Goal: Task Accomplishment & Management: Complete application form

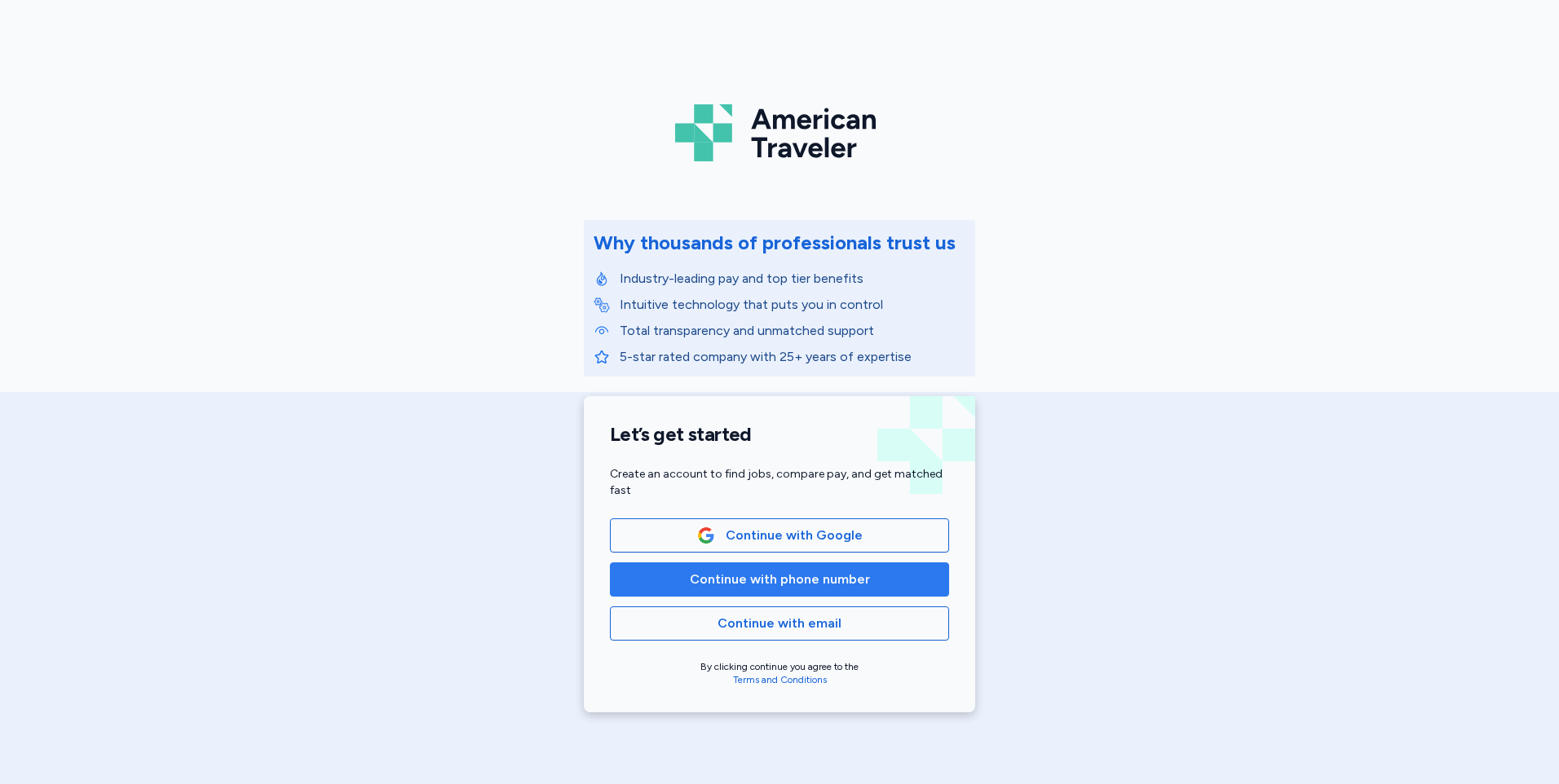
click at [751, 584] on span "Continue with phone number" at bounding box center [780, 579] width 180 height 20
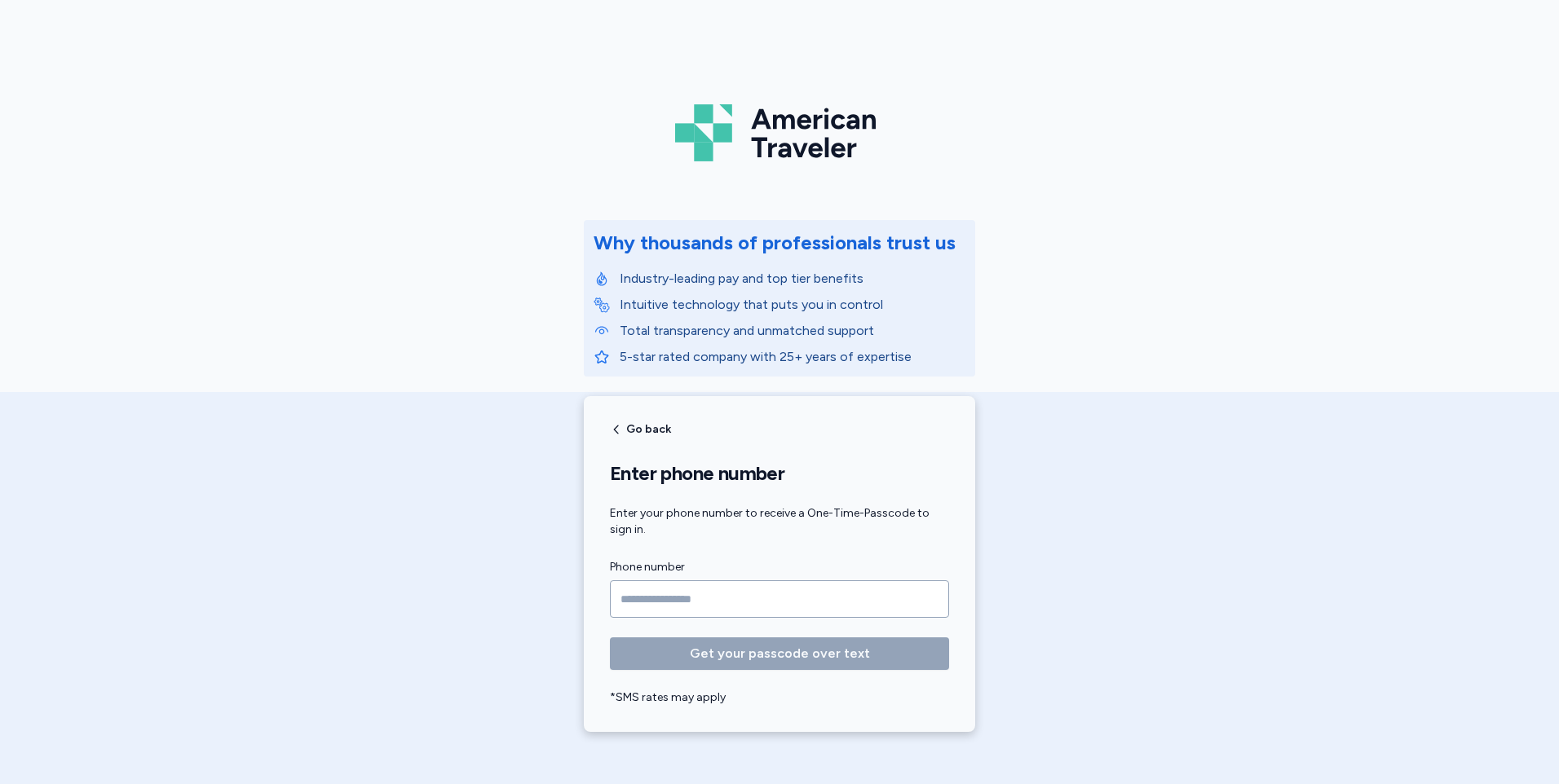
click at [743, 598] on input "Phone number" at bounding box center [779, 598] width 339 height 37
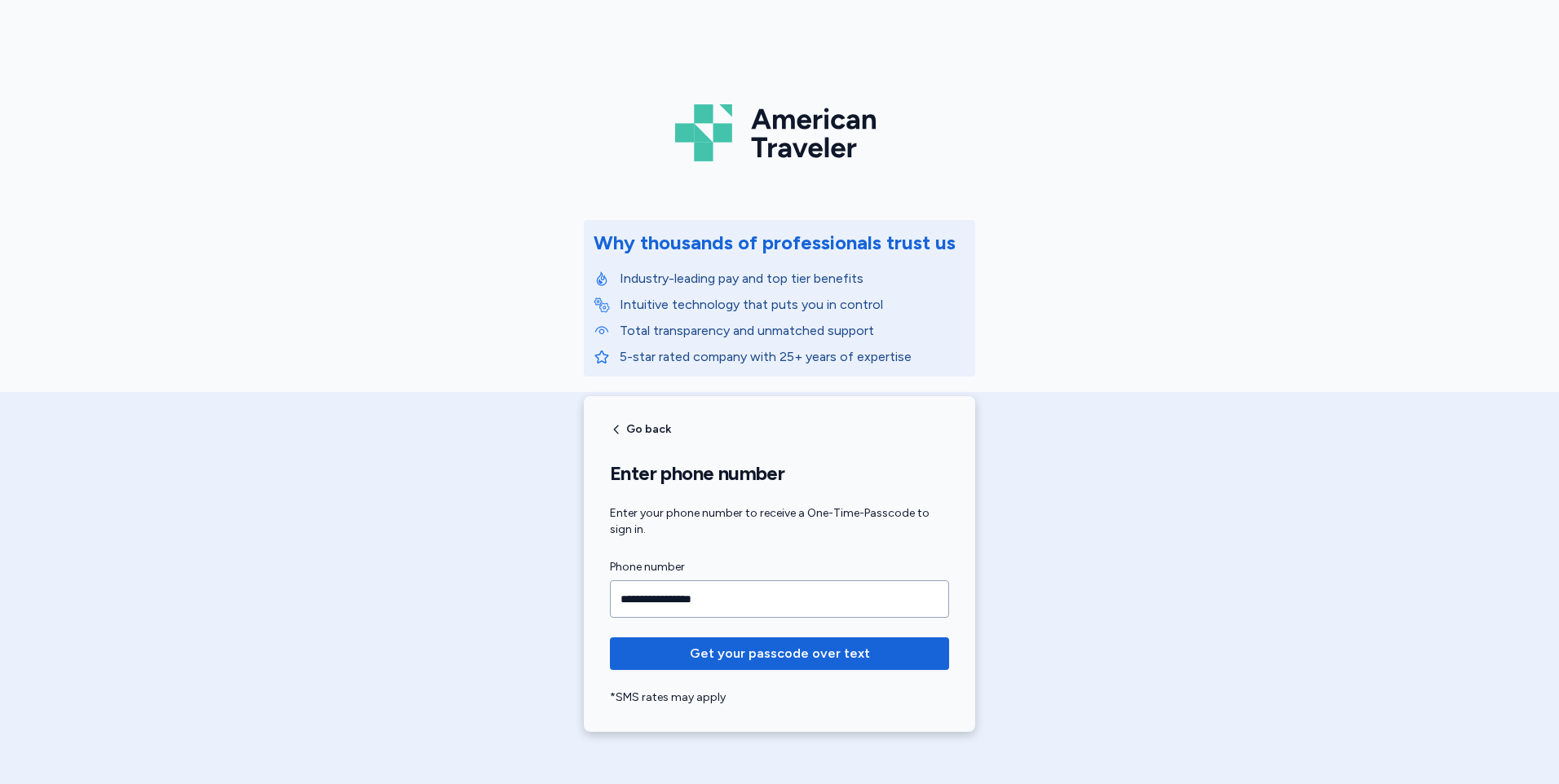
type input "**********"
click at [745, 656] on span "Get your passcode over text" at bounding box center [780, 653] width 180 height 20
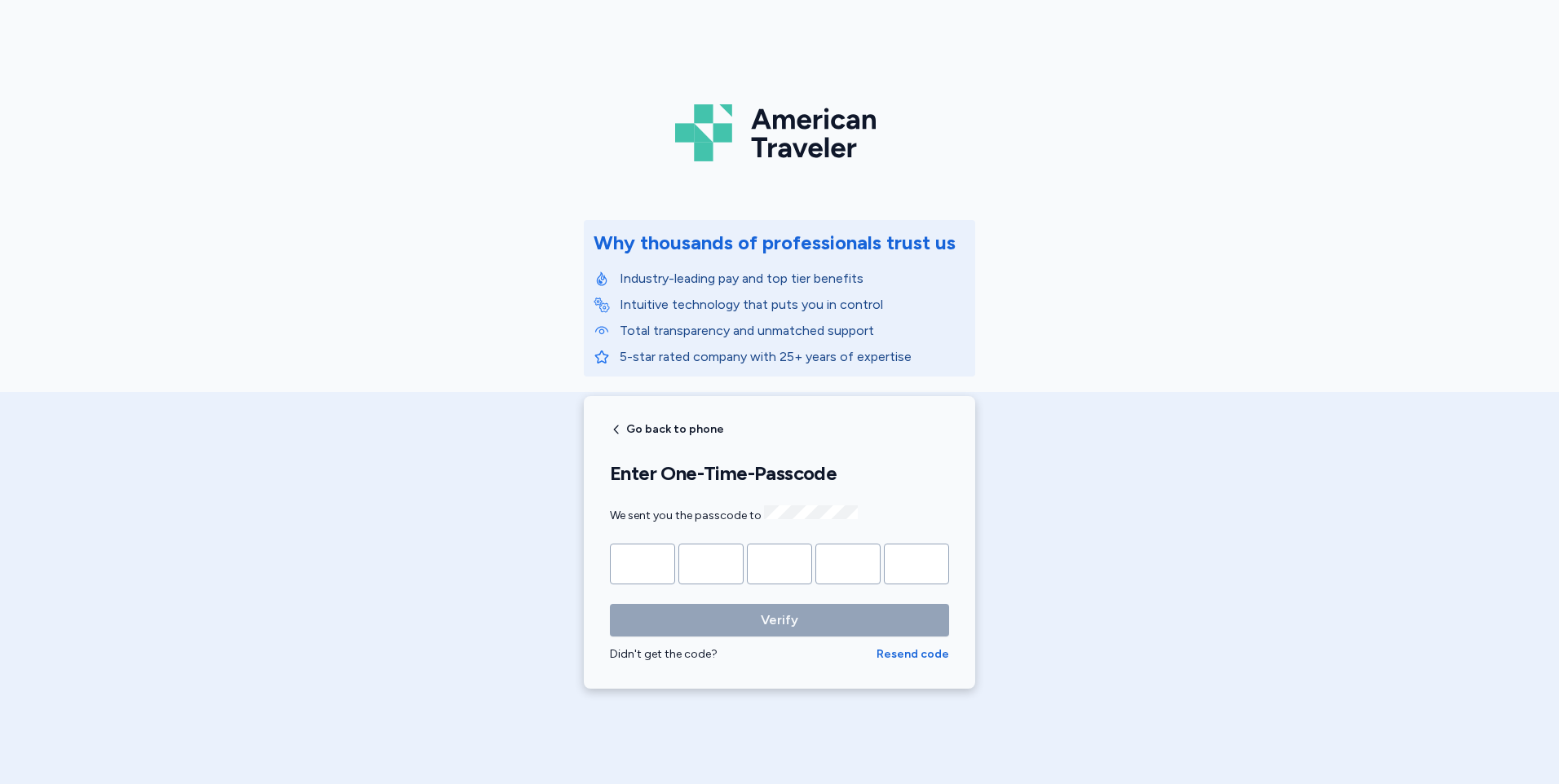
type input "*"
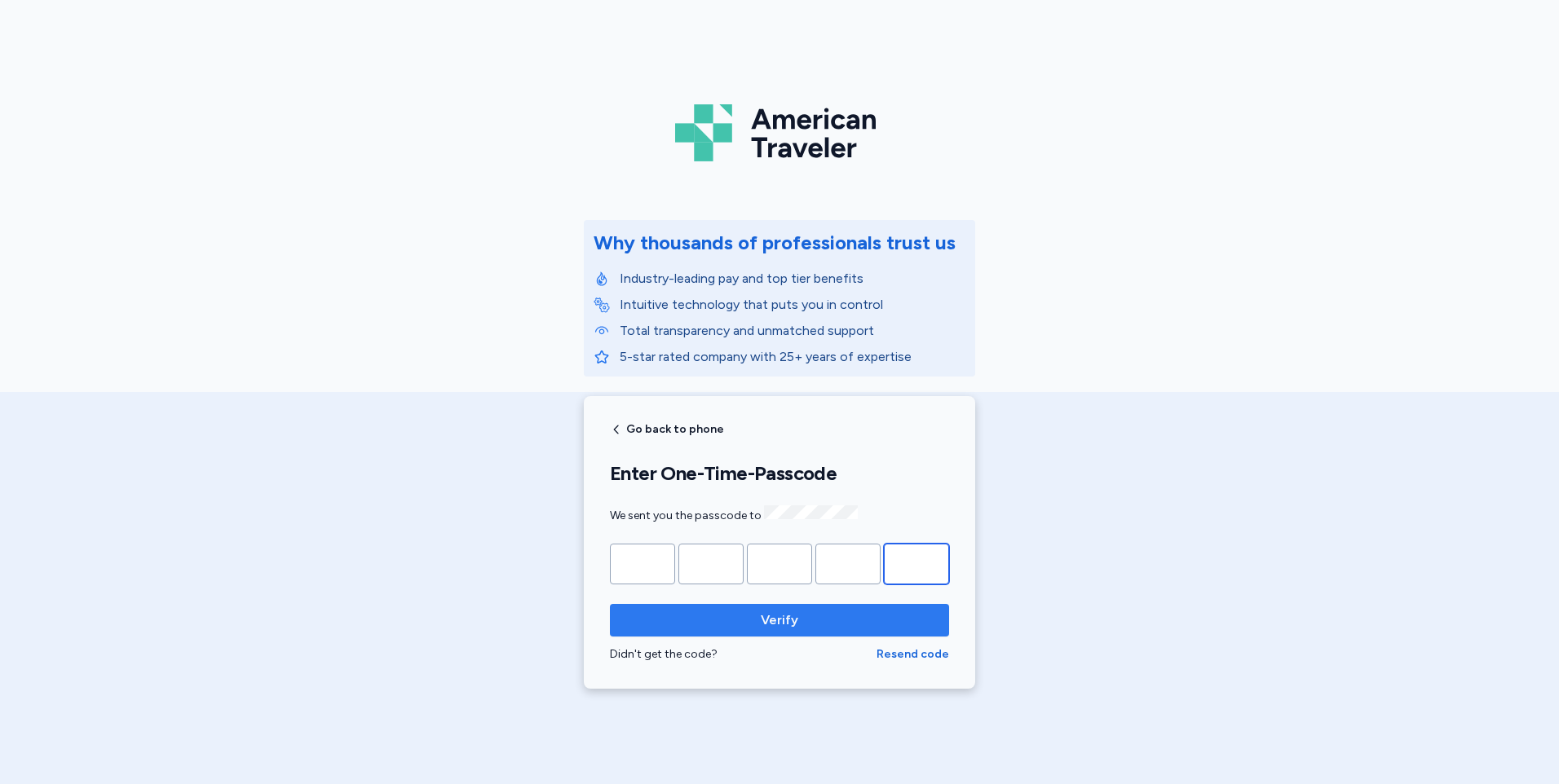
type input "*"
click at [761, 613] on span "Verify" at bounding box center [779, 620] width 37 height 20
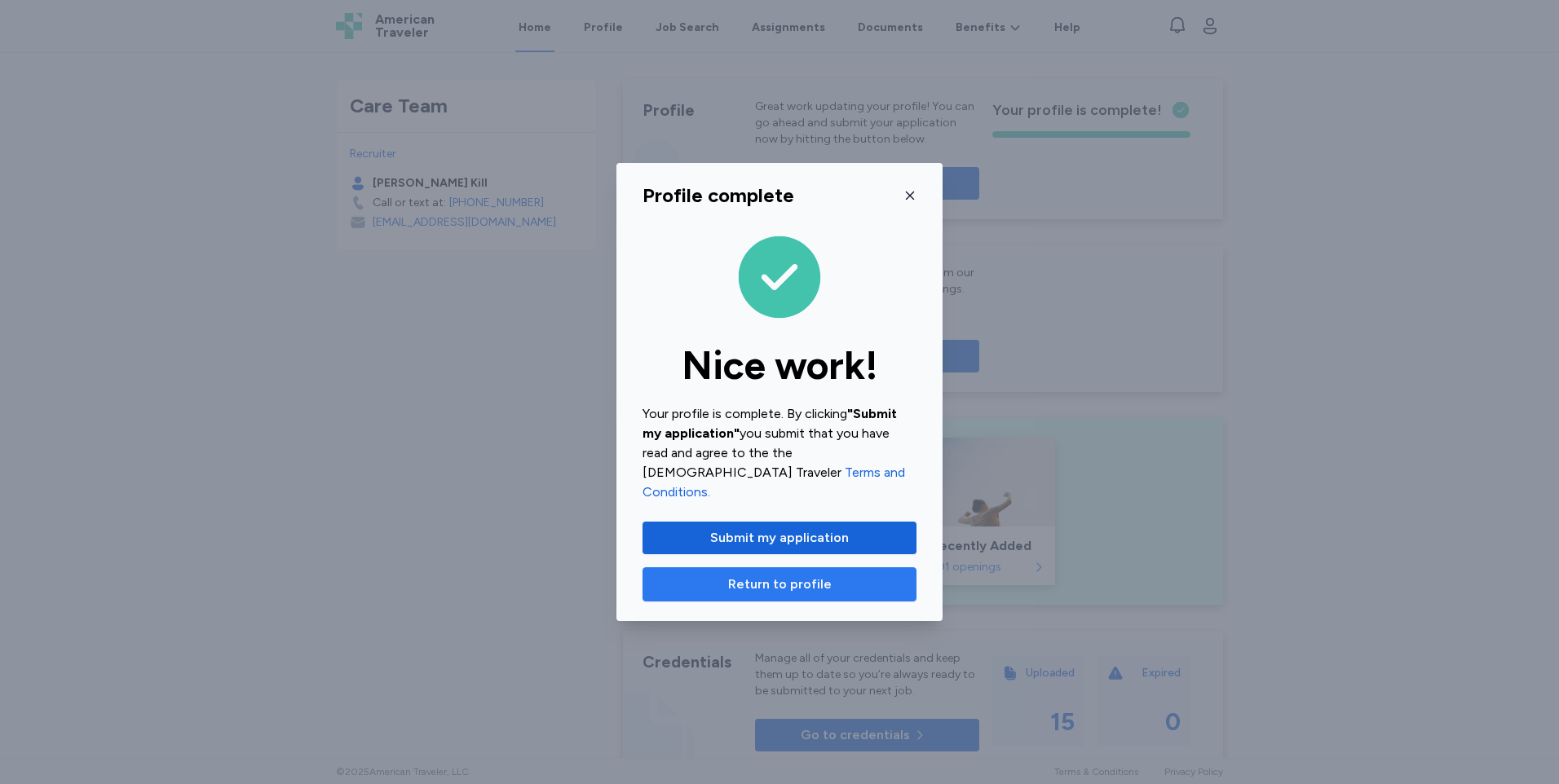
click at [797, 575] on span "Return to profile" at bounding box center [779, 585] width 103 height 20
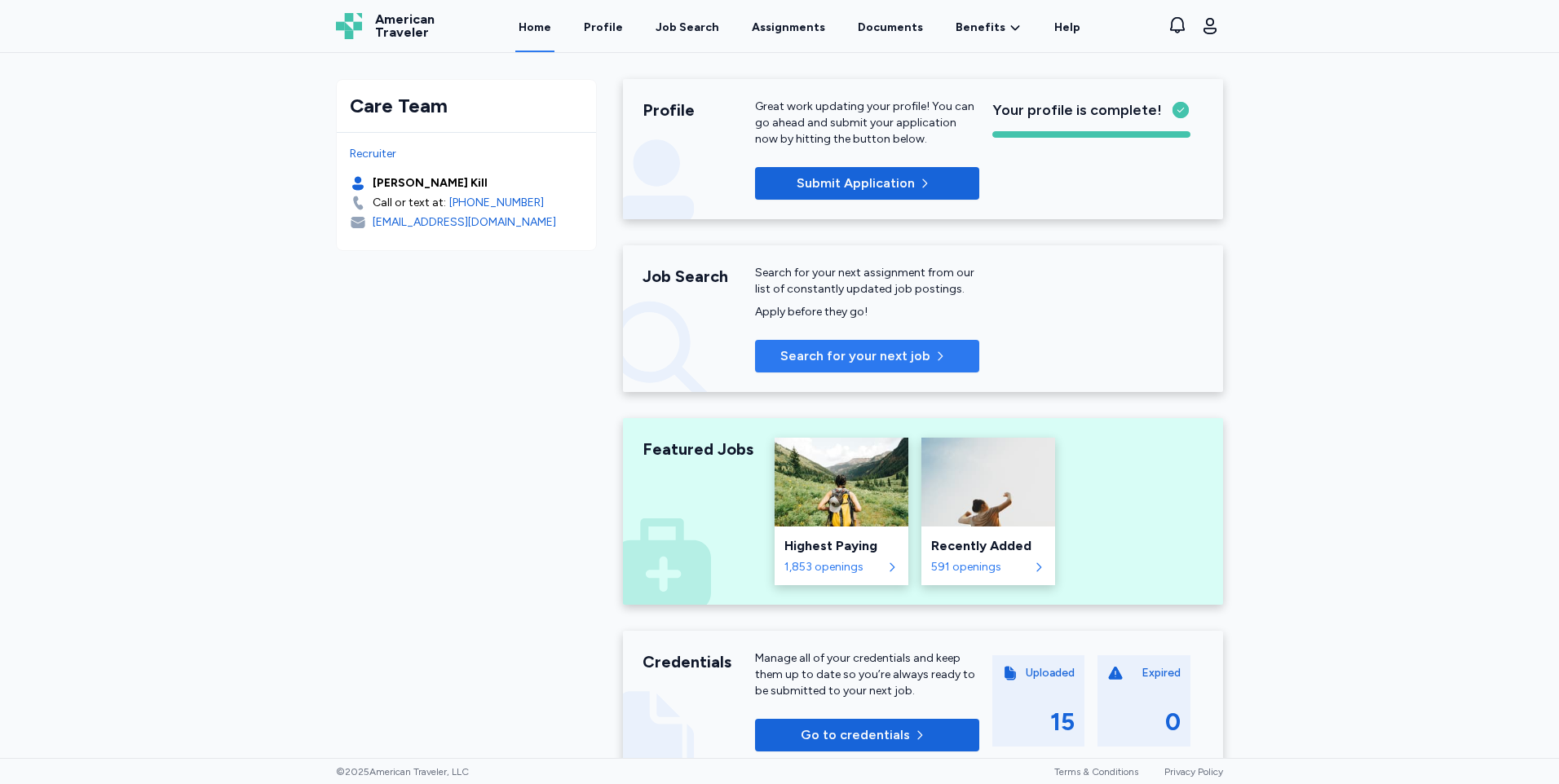
click at [852, 350] on span "Search for your next job" at bounding box center [855, 356] width 150 height 20
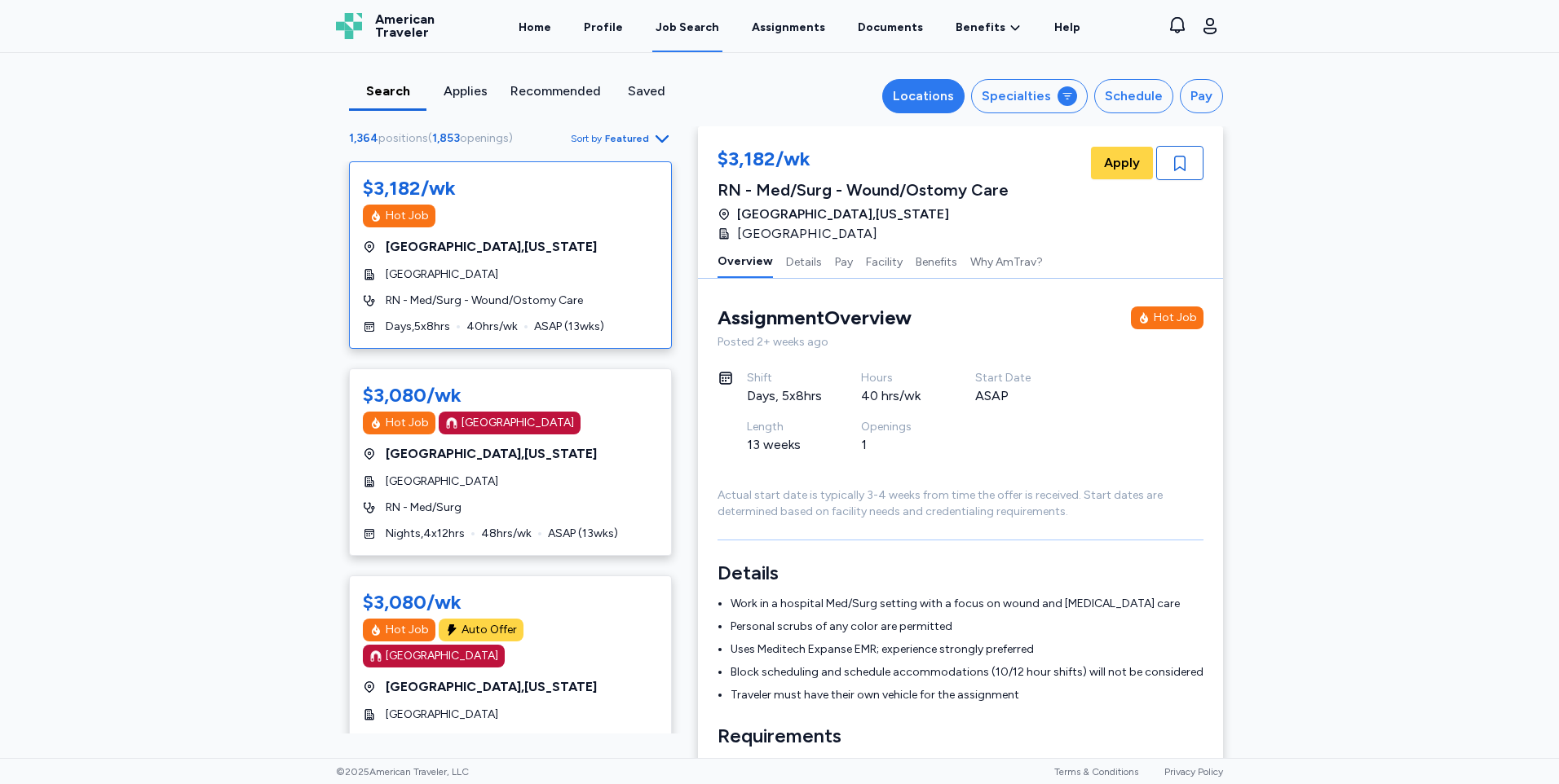
click at [932, 98] on div "Locations" at bounding box center [923, 96] width 61 height 20
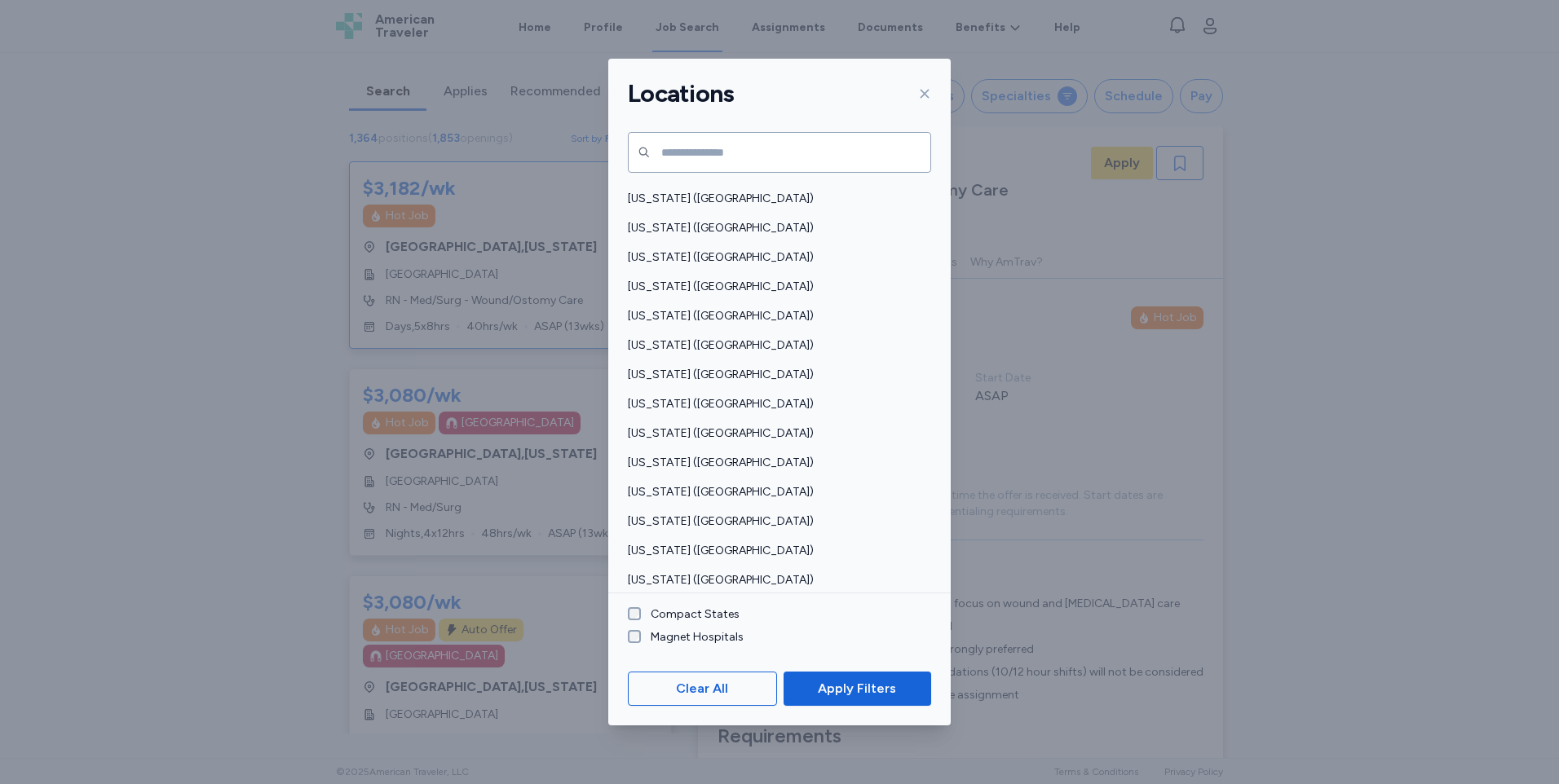
scroll to position [734, 0]
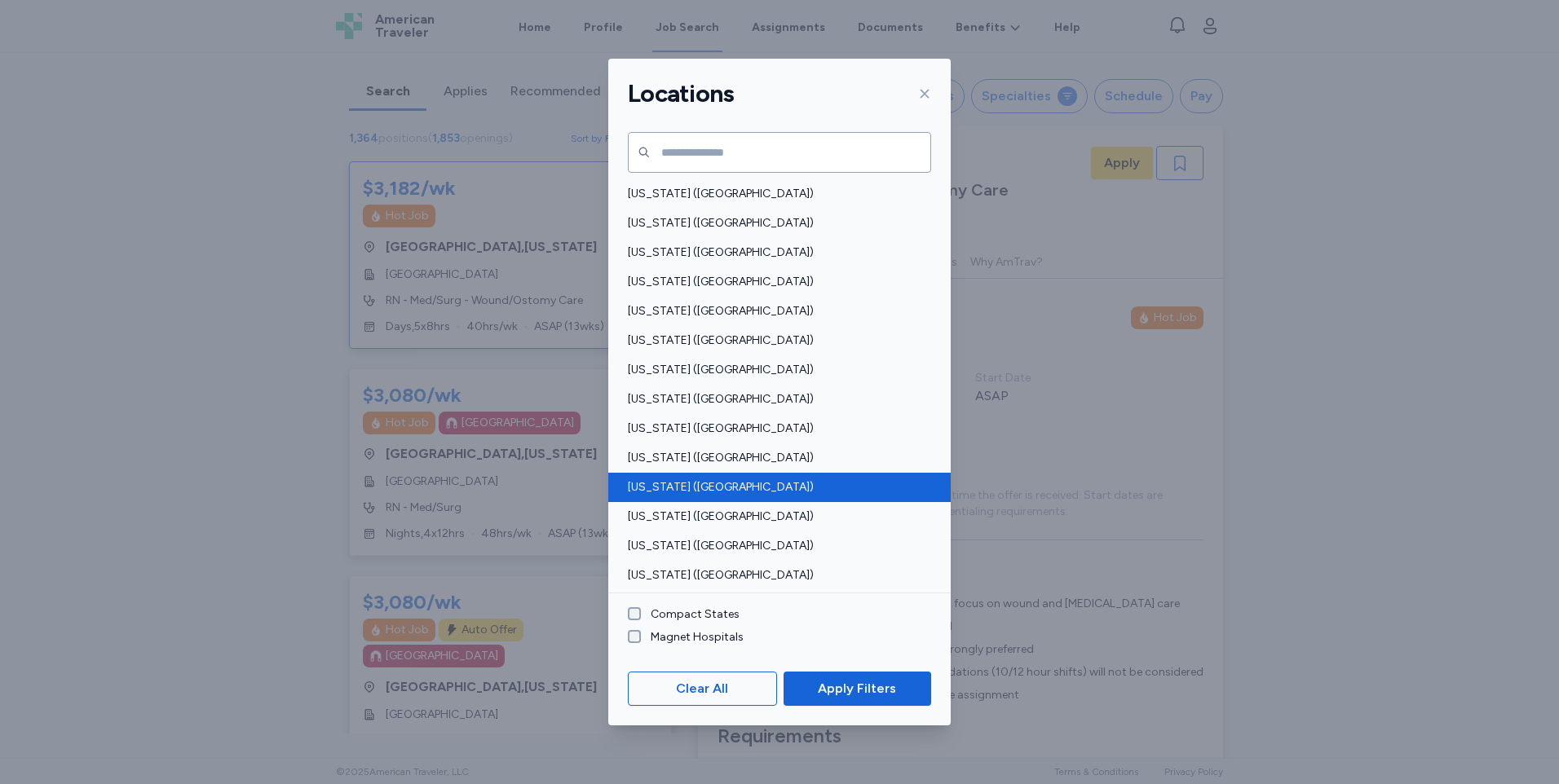
click at [733, 476] on div "[US_STATE] ([GEOGRAPHIC_DATA])" at bounding box center [779, 487] width 343 height 29
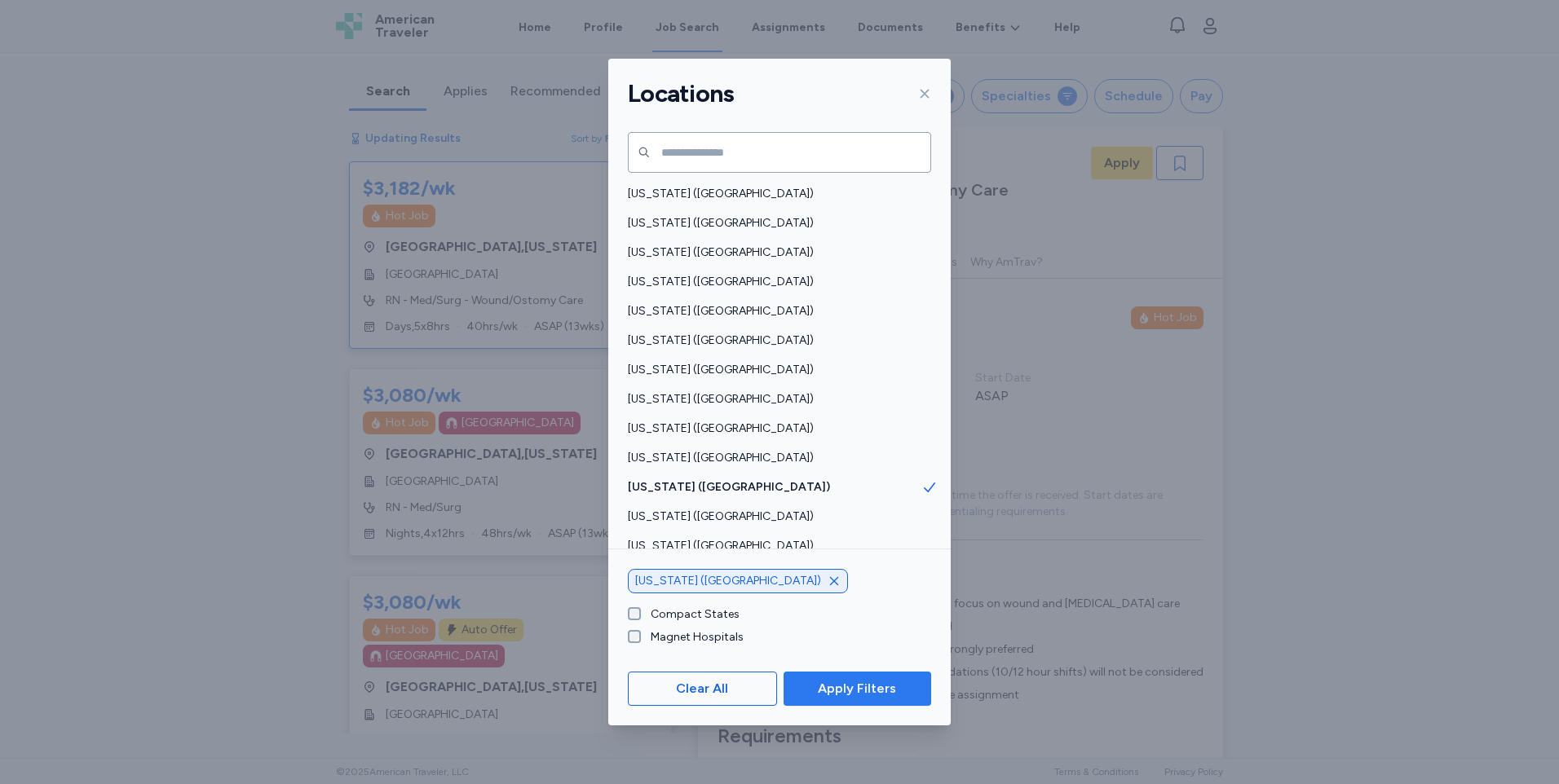
click at [853, 688] on span "Apply Filters" at bounding box center [857, 689] width 78 height 20
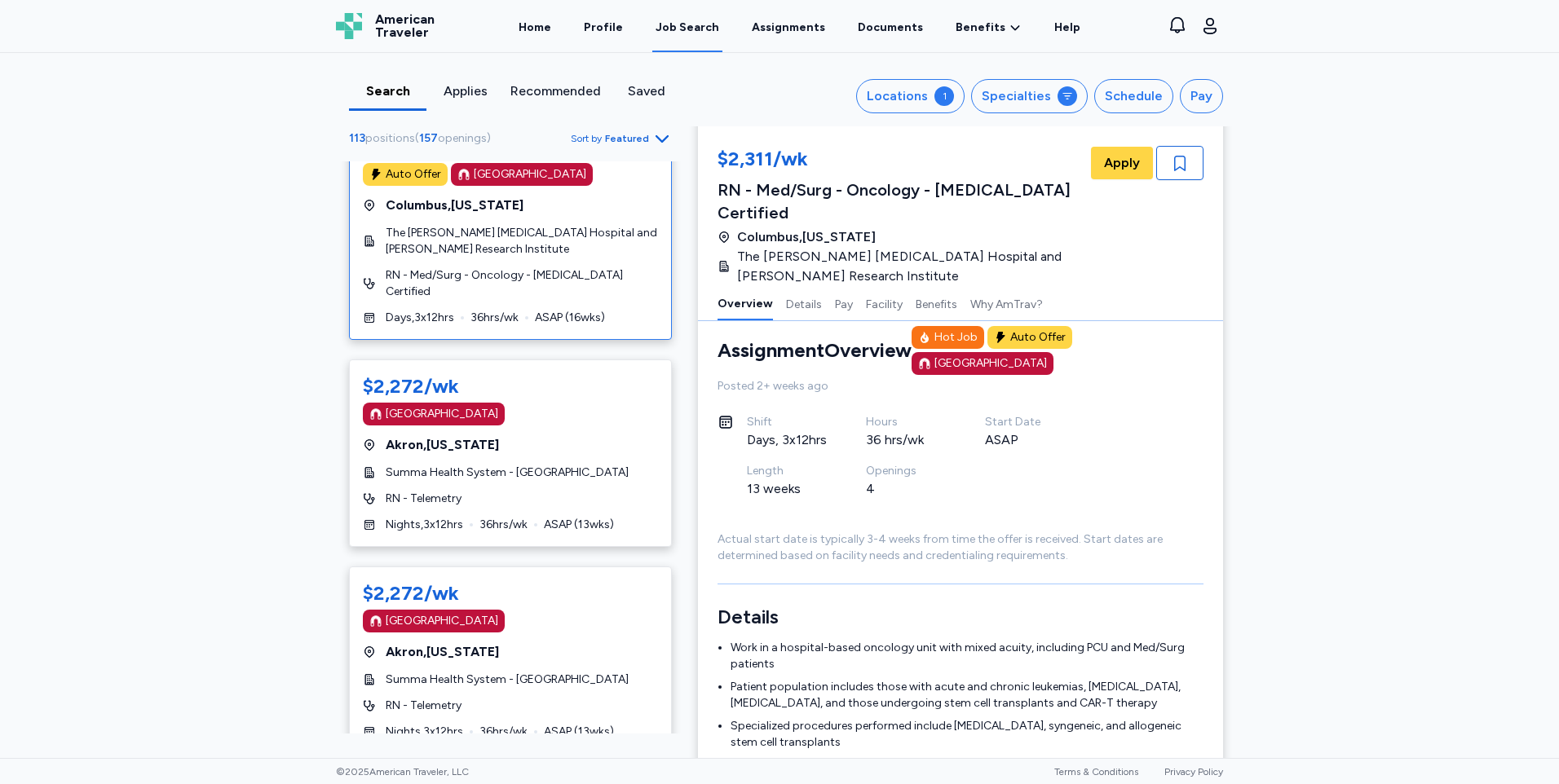
scroll to position [5624, 0]
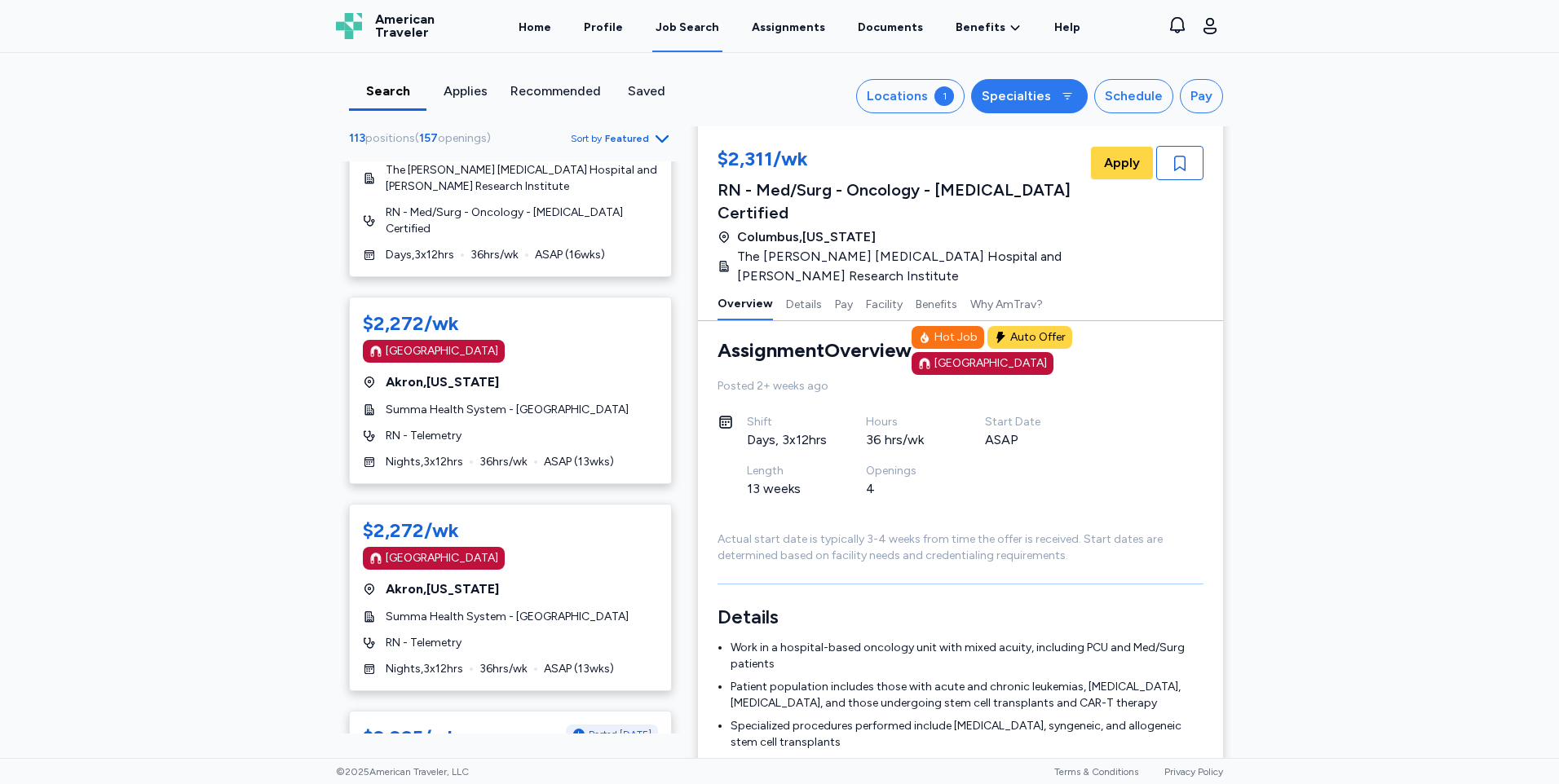
click at [1039, 88] on div "Specialties" at bounding box center [1017, 96] width 69 height 20
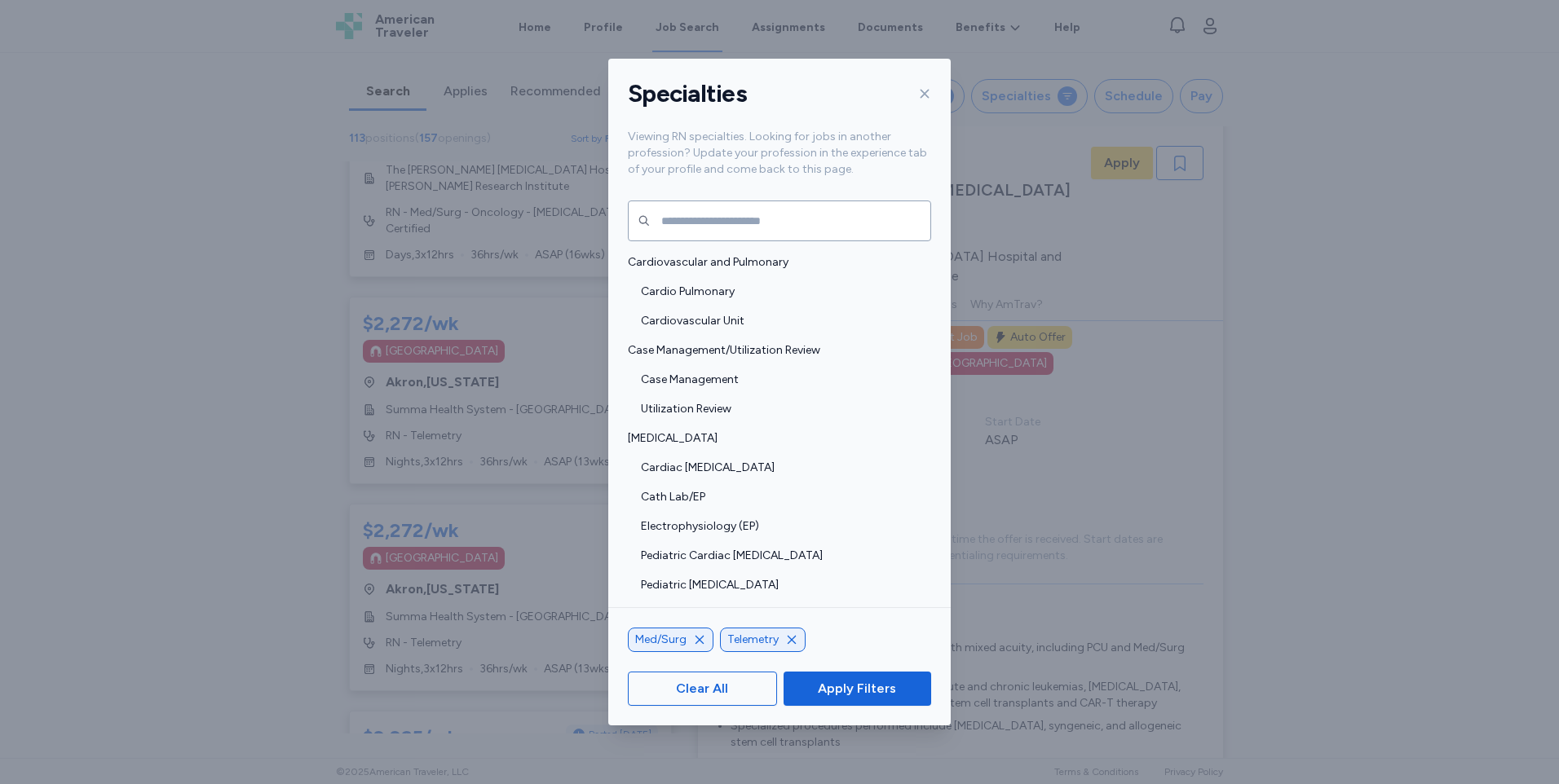
scroll to position [245, 0]
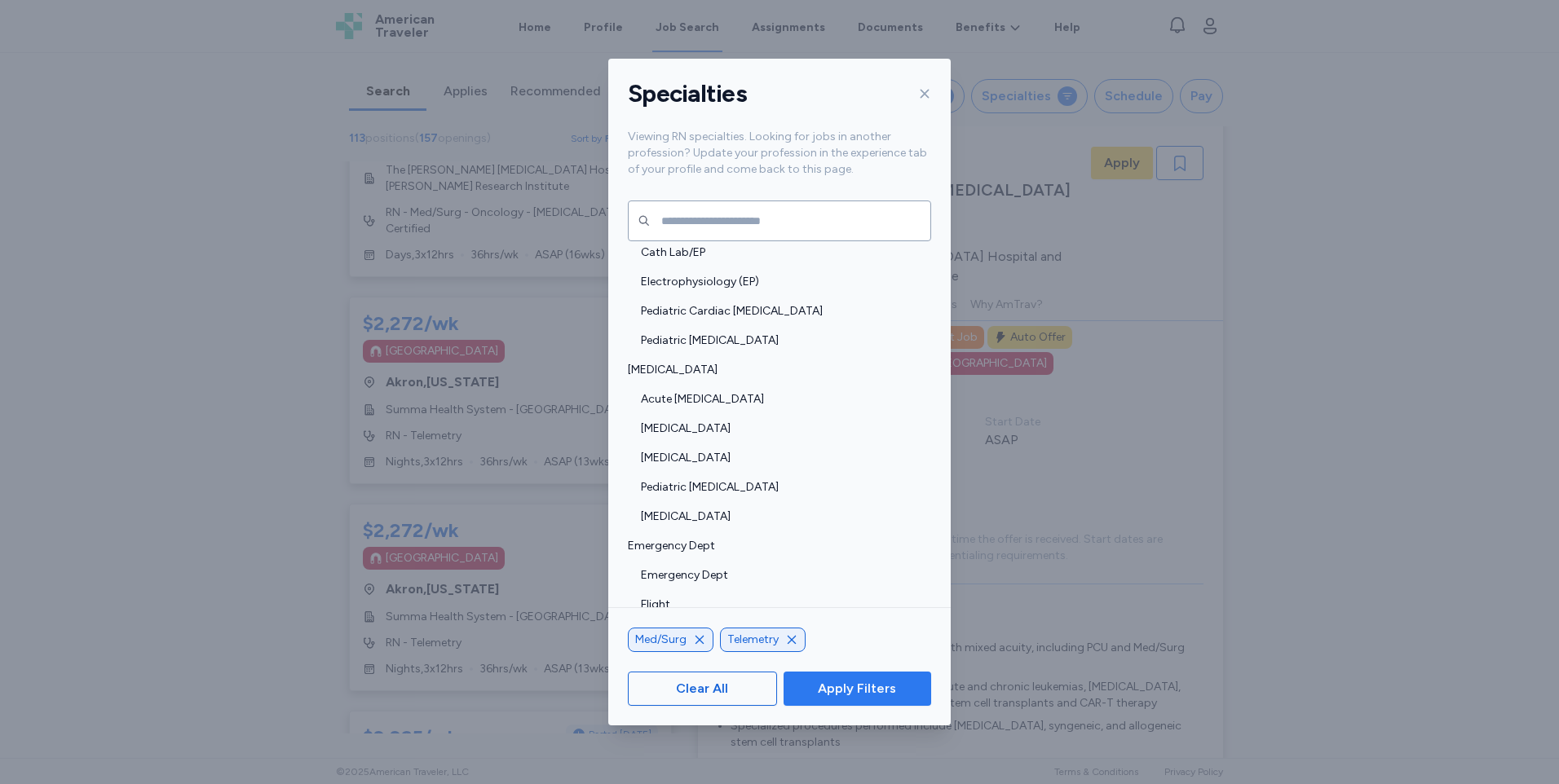
click at [858, 694] on span "Apply Filters" at bounding box center [857, 689] width 78 height 20
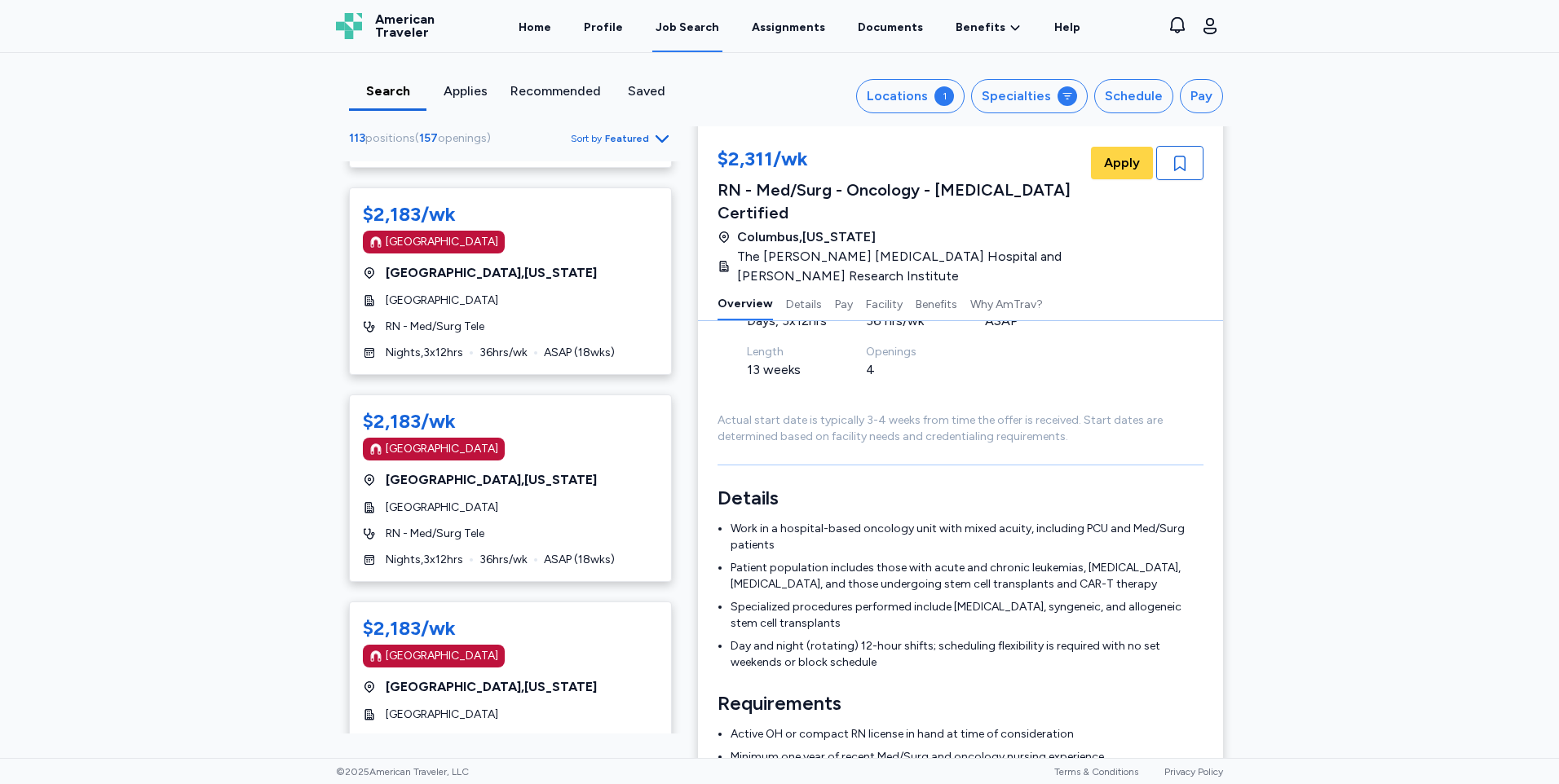
scroll to position [184, 0]
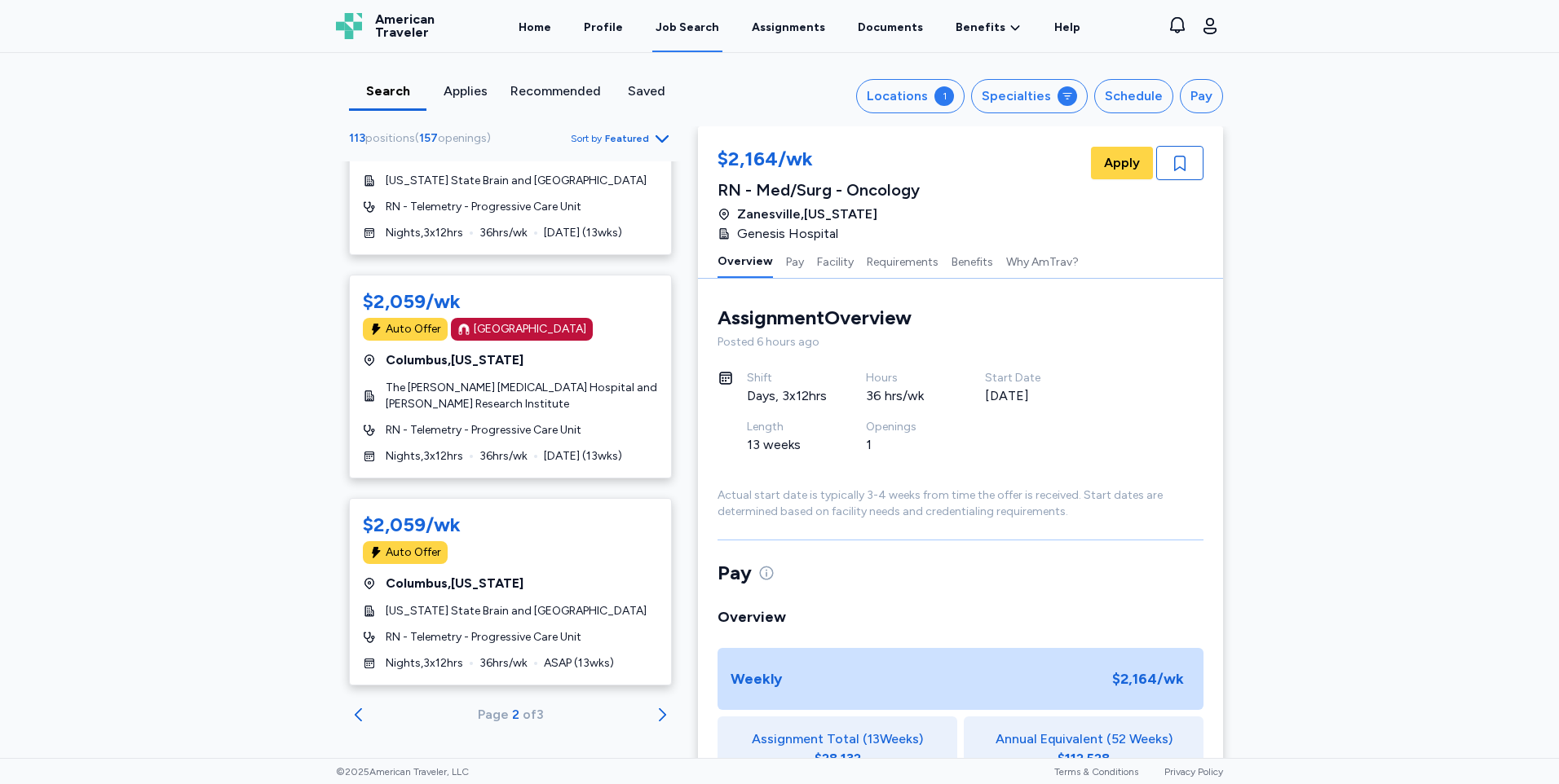
scroll to position [9883, 0]
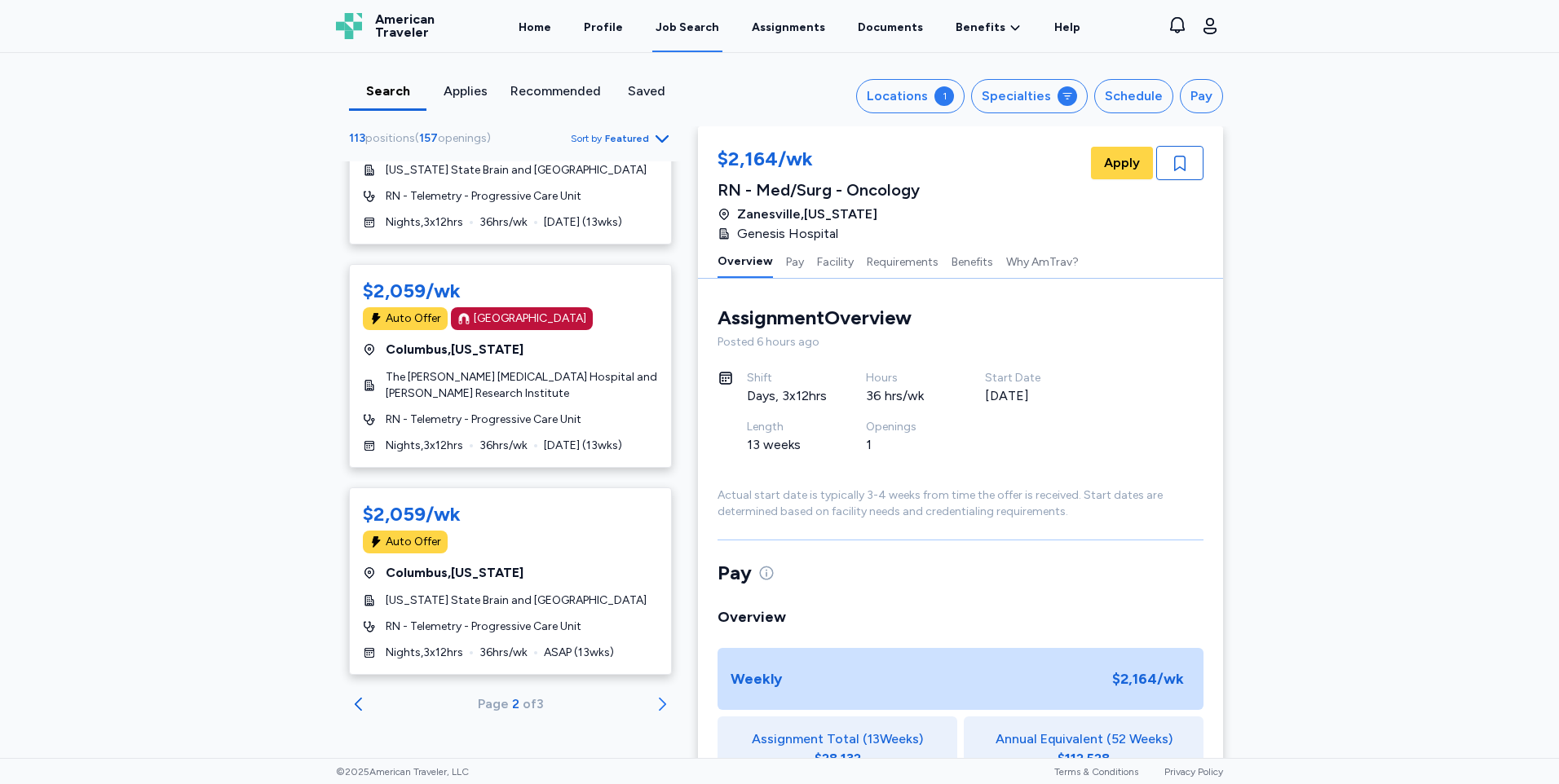
click at [658, 702] on icon "Go to next 50 jobs" at bounding box center [662, 703] width 7 height 13
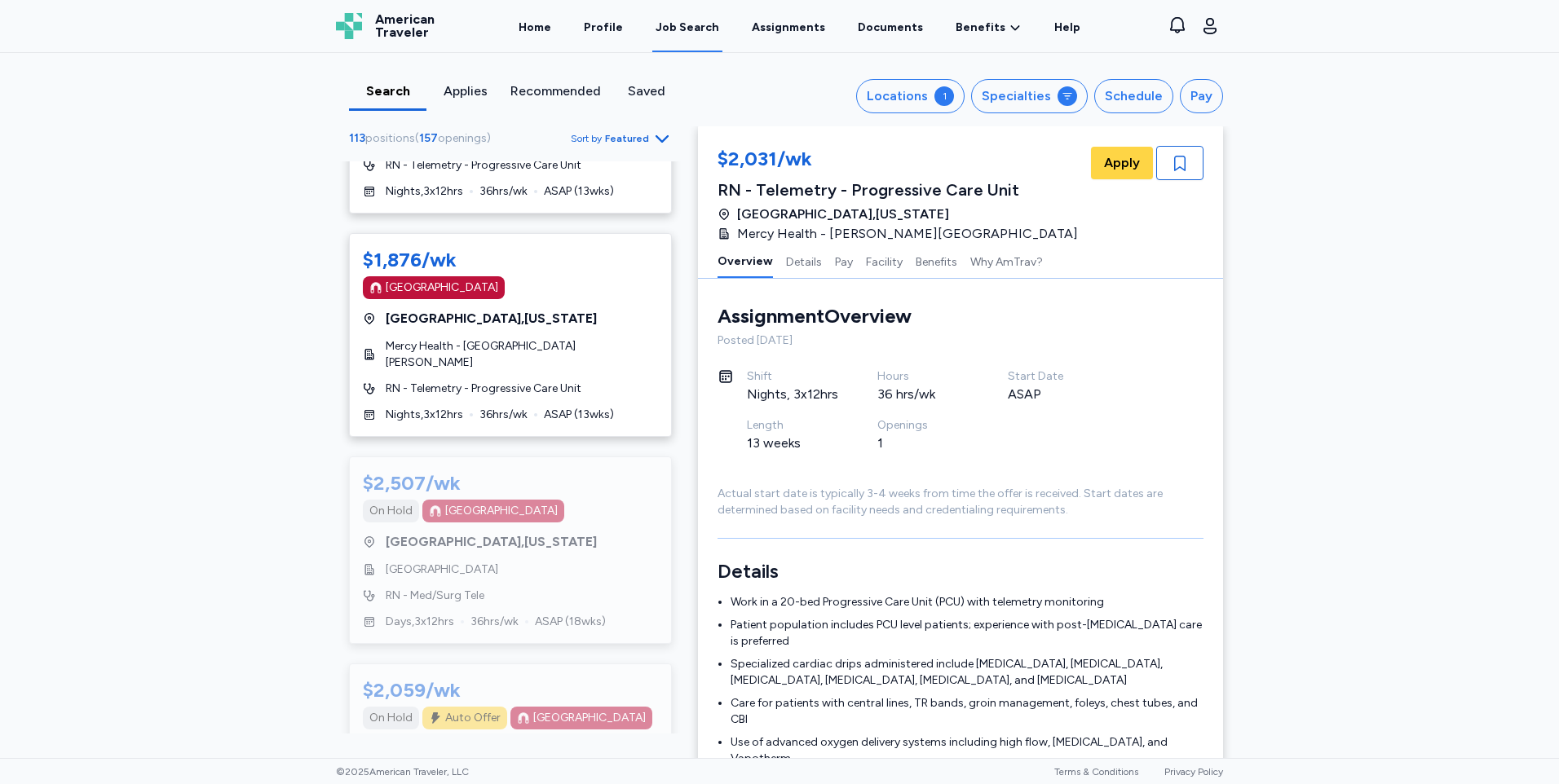
scroll to position [1793, 0]
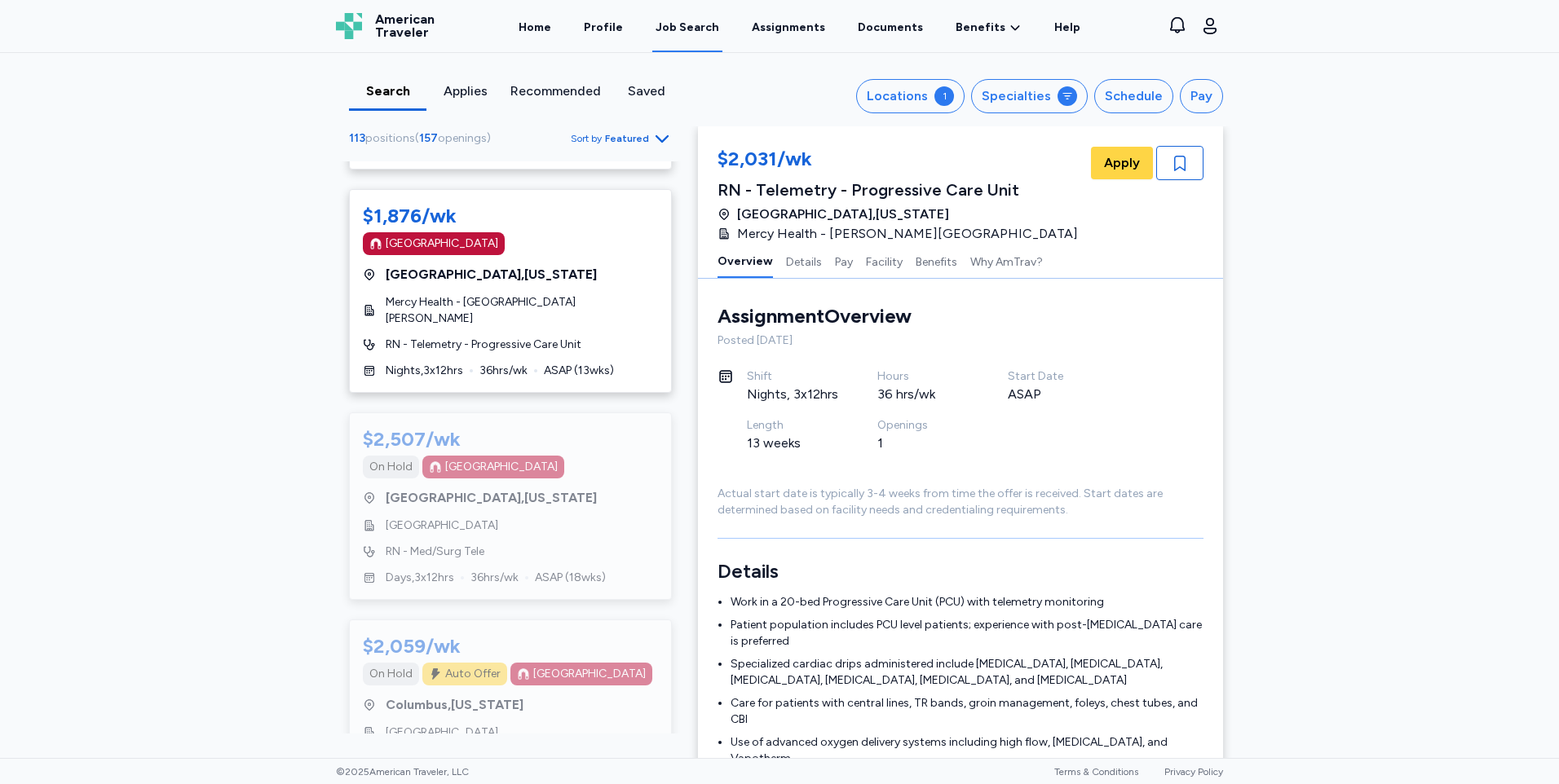
click at [653, 132] on icon "button" at bounding box center [662, 138] width 20 height 20
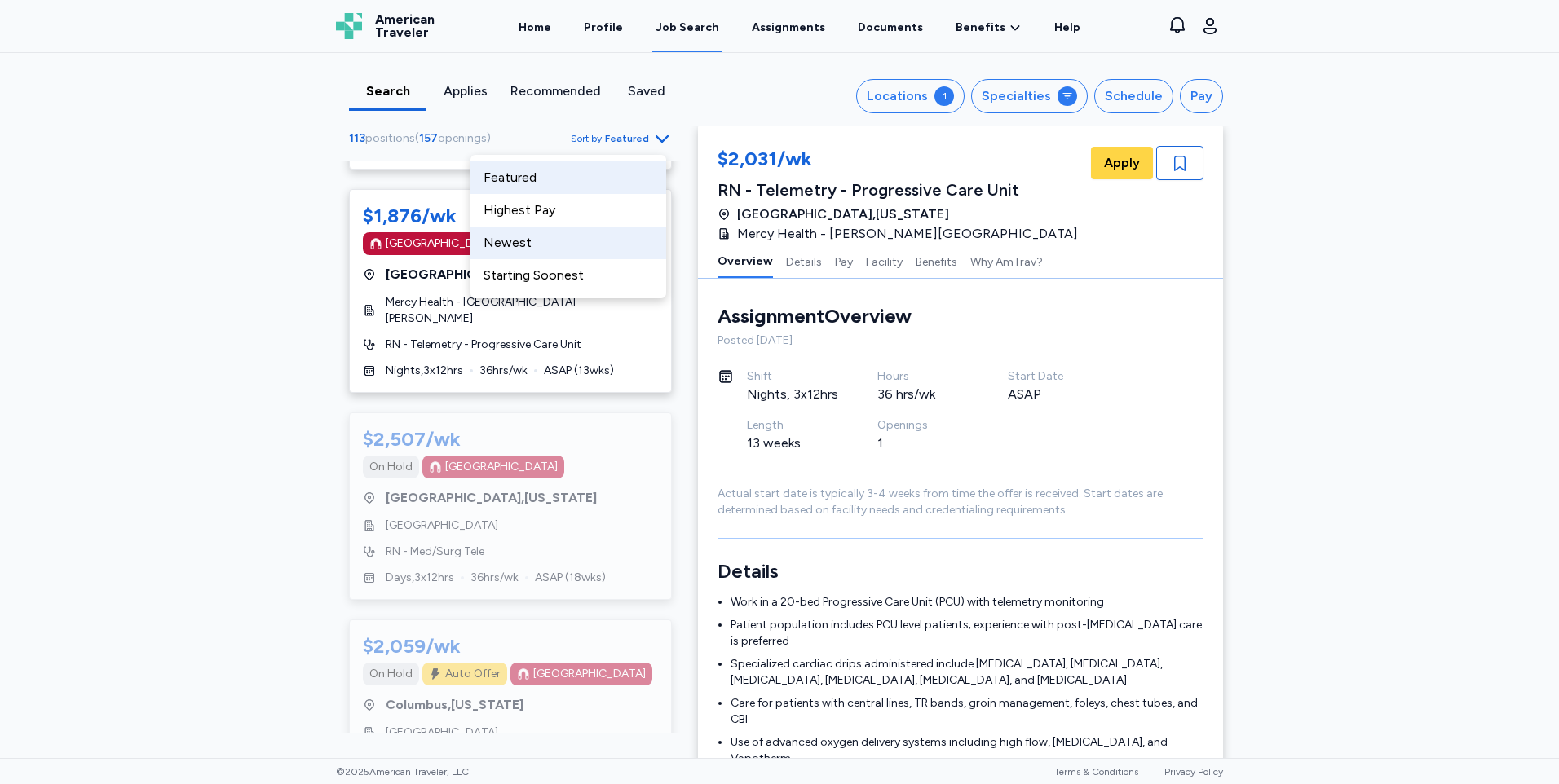
click at [551, 245] on div "Newest" at bounding box center [568, 243] width 196 height 33
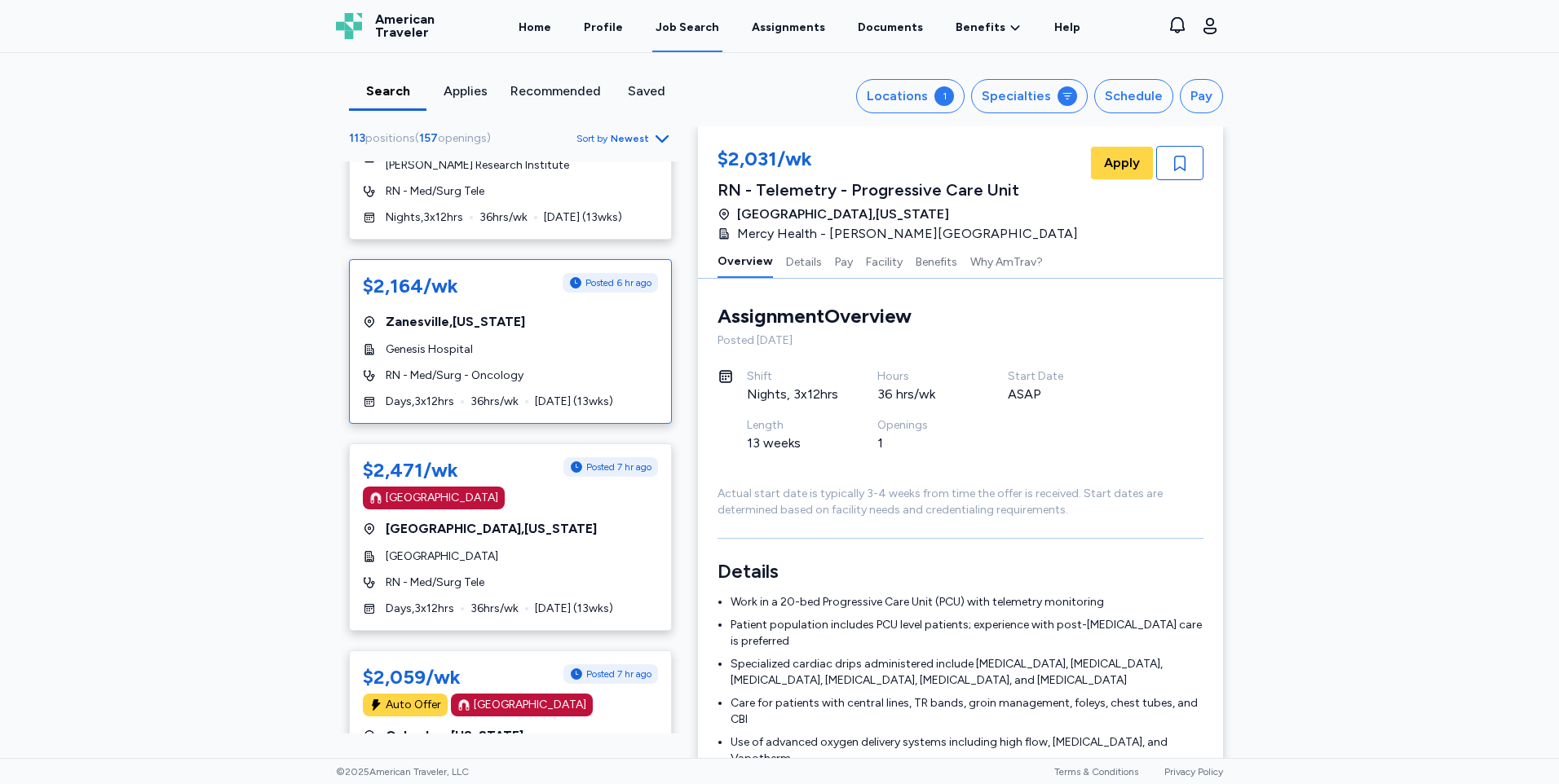
scroll to position [326, 0]
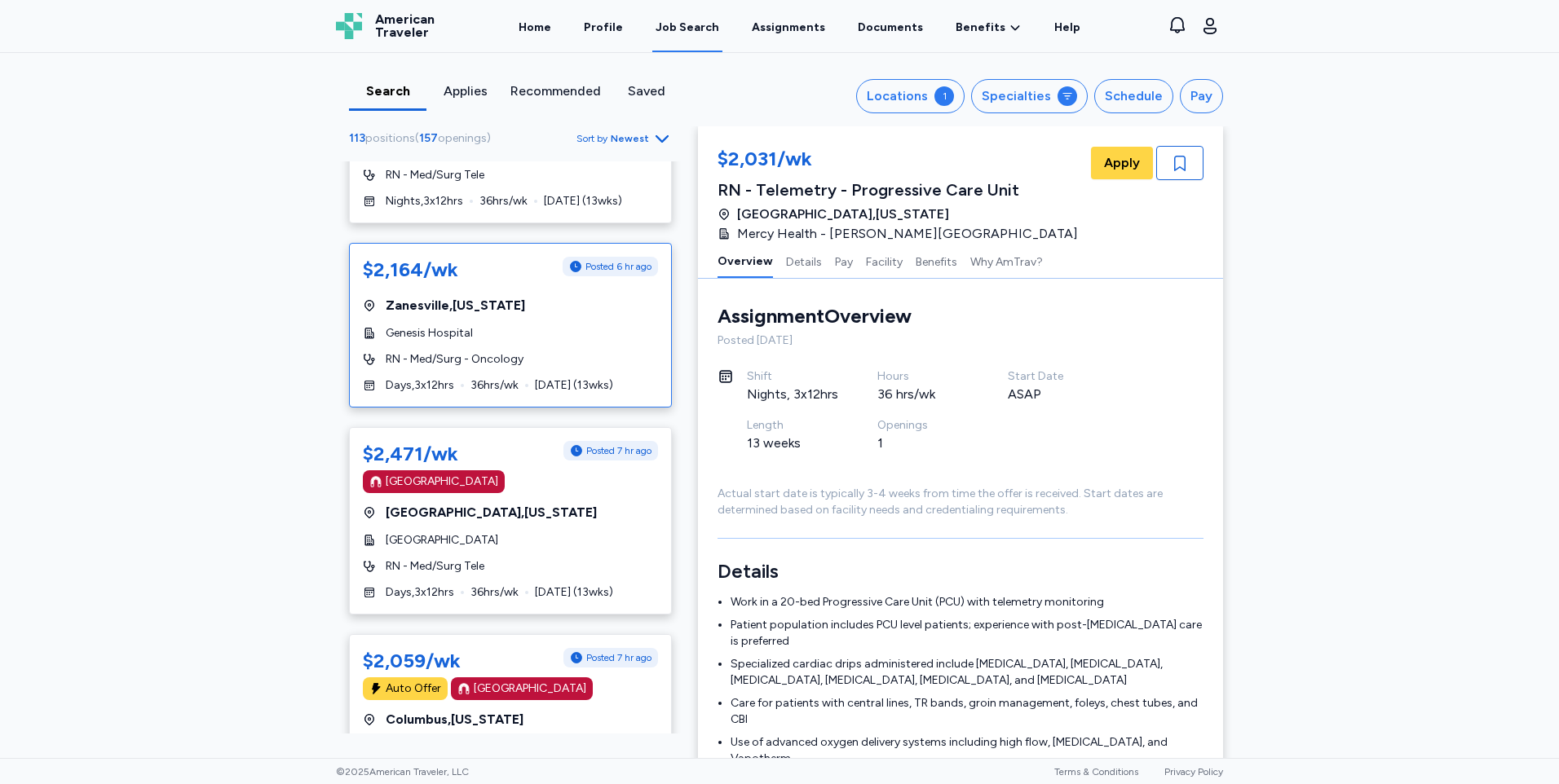
click at [566, 326] on div "Genesis Hospital" at bounding box center [510, 333] width 295 height 16
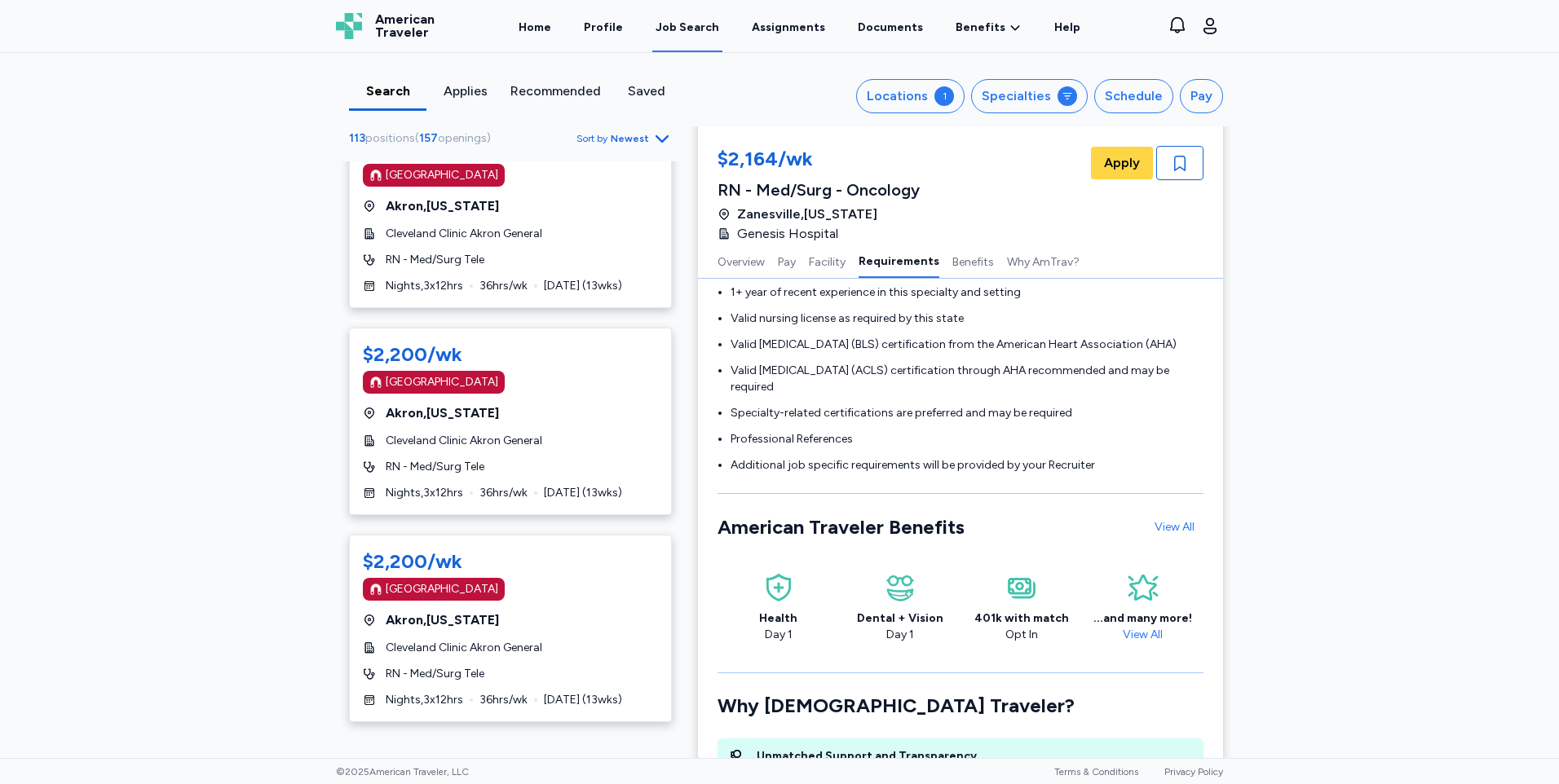
scroll to position [6929, 0]
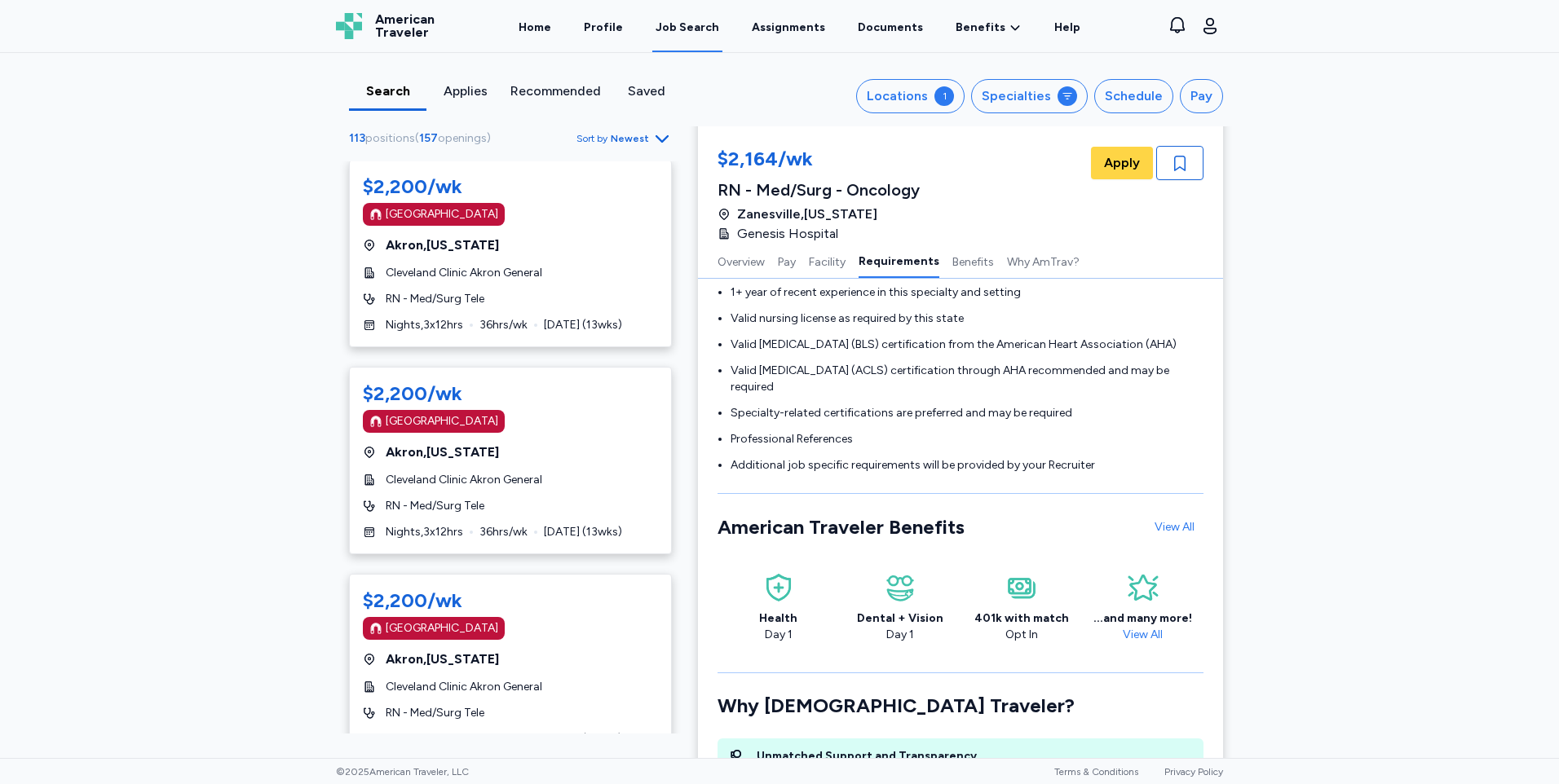
click at [652, 134] on icon "button" at bounding box center [662, 138] width 20 height 20
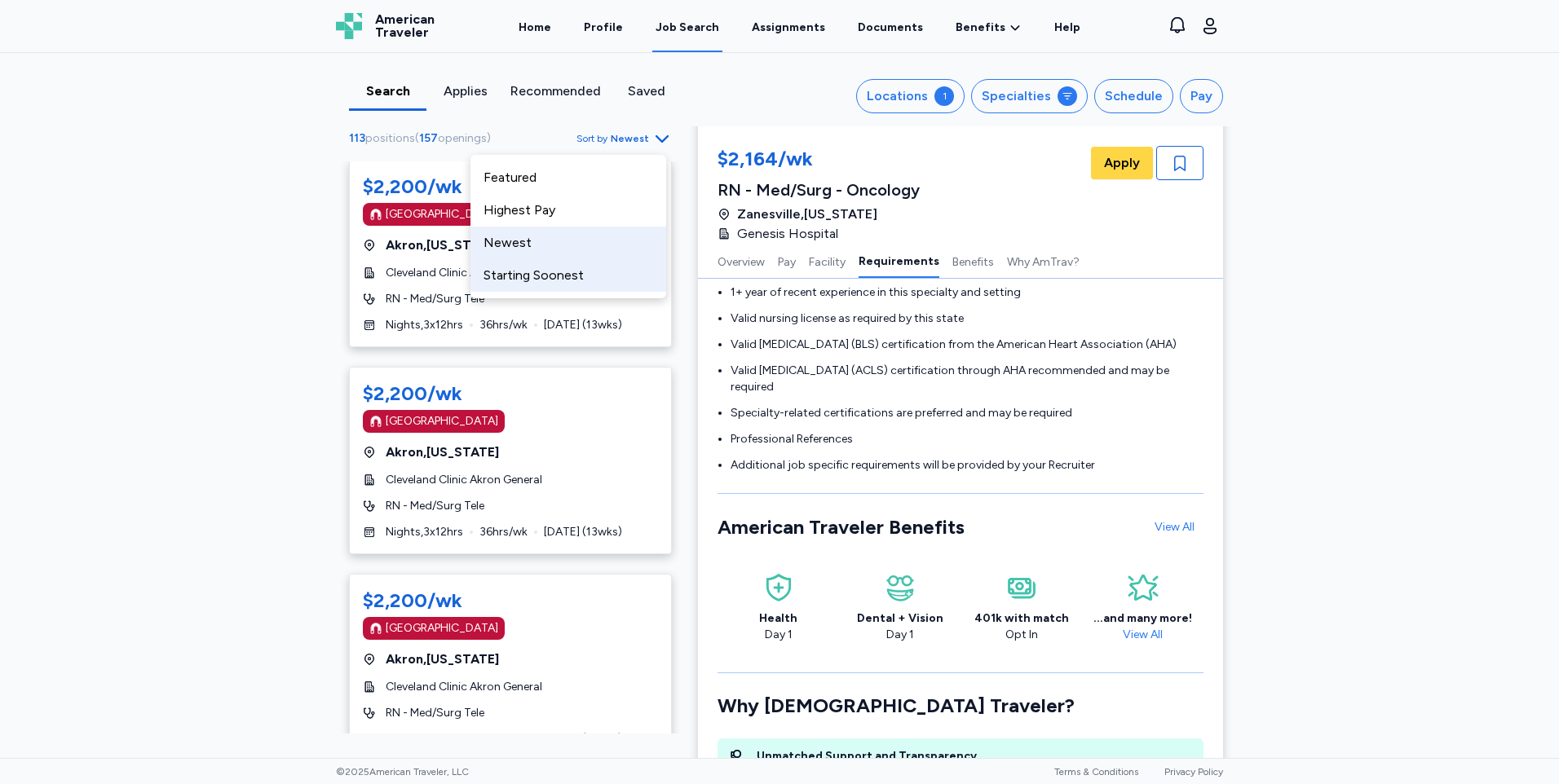
click at [598, 279] on div "Starting Soonest" at bounding box center [568, 276] width 196 height 33
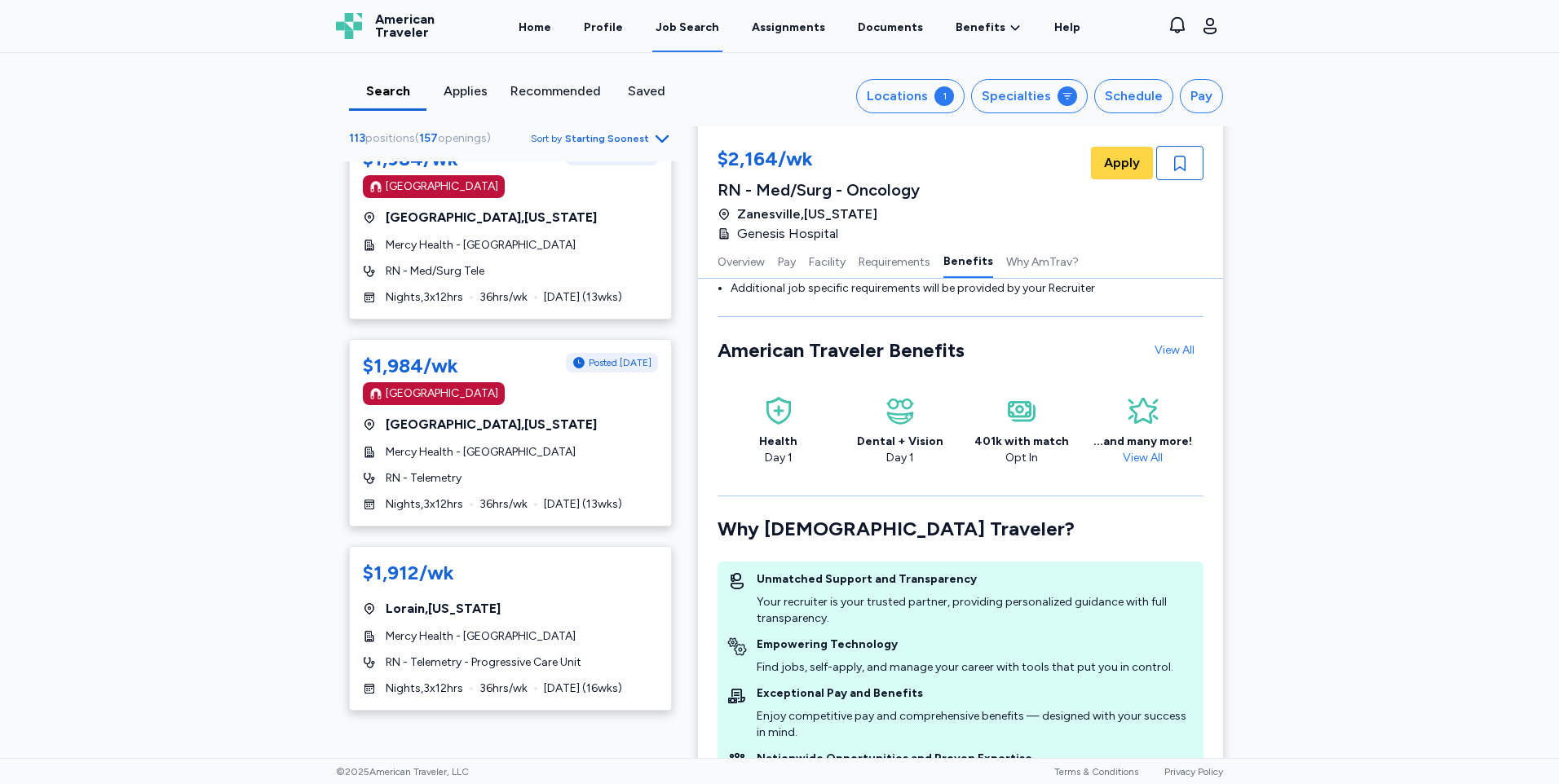
scroll to position [1676, 0]
